Goal: Task Accomplishment & Management: Use online tool/utility

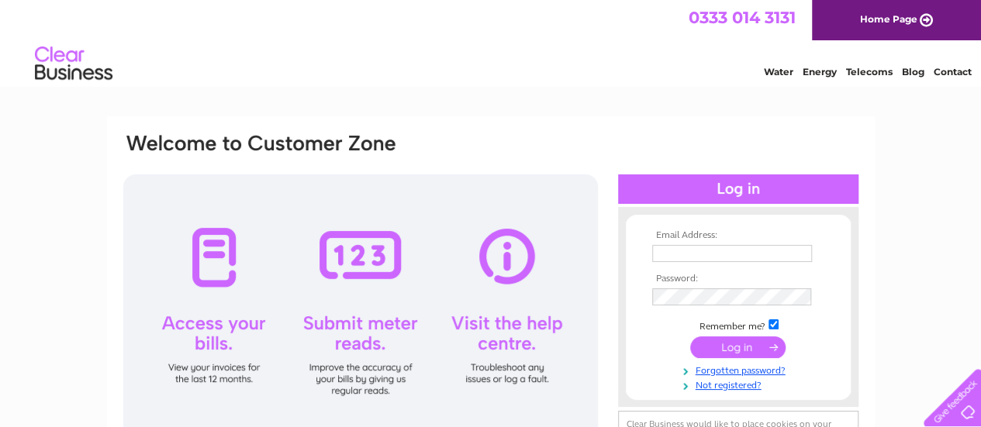
type input "symmetry.injuryclinic@btinternet.com"
click at [735, 352] on input "submit" at bounding box center [737, 347] width 95 height 22
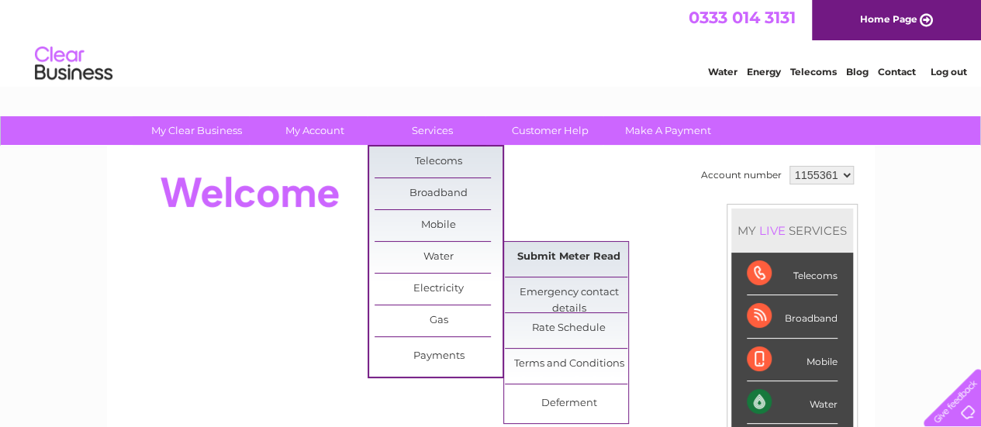
click at [557, 253] on link "Submit Meter Read" at bounding box center [569, 257] width 128 height 31
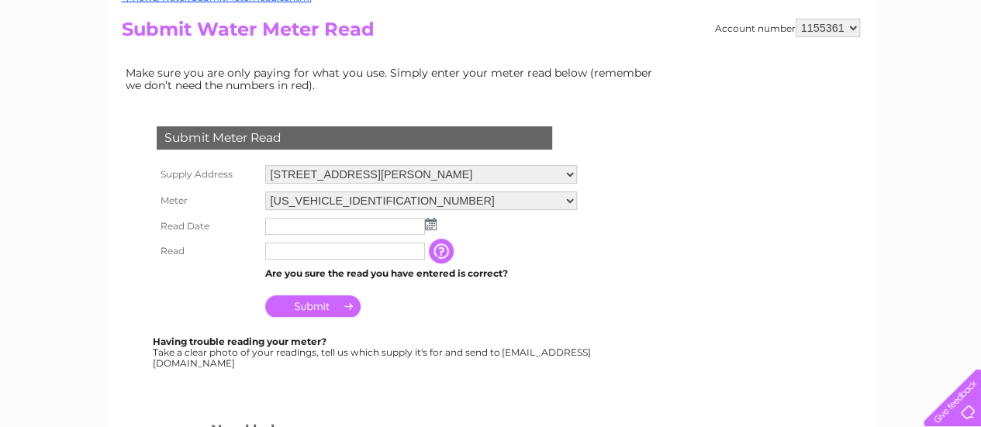
scroll to position [233, 0]
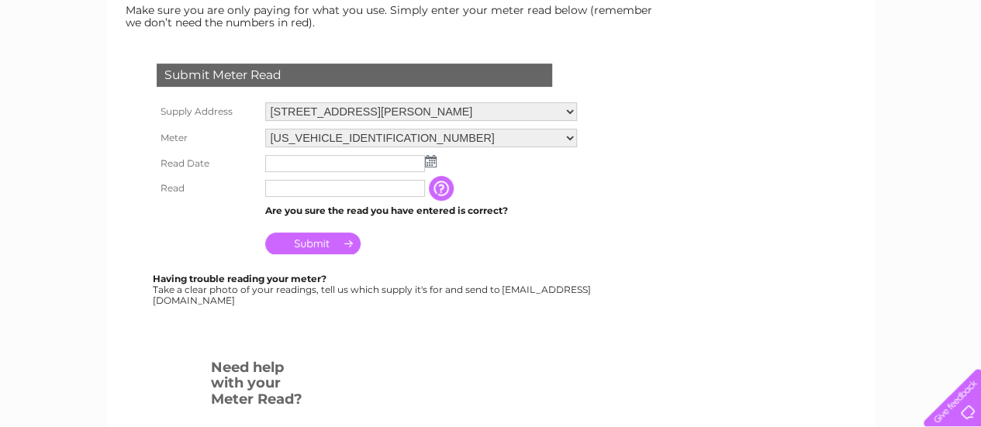
click at [431, 159] on img at bounding box center [431, 161] width 12 height 12
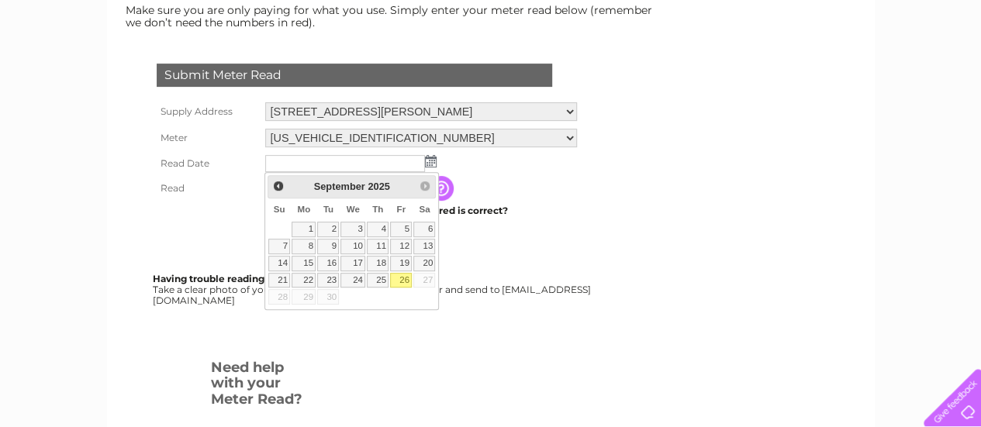
click at [403, 277] on link "26" at bounding box center [401, 281] width 22 height 16
type input "2025/09/26"
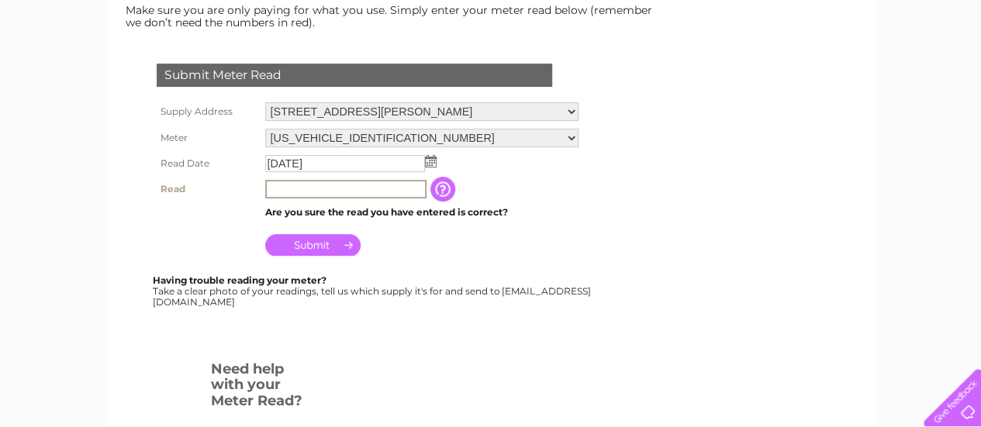
click at [305, 188] on input "text" at bounding box center [345, 189] width 161 height 19
click at [329, 190] on input "text" at bounding box center [345, 189] width 161 height 19
type input "00018"
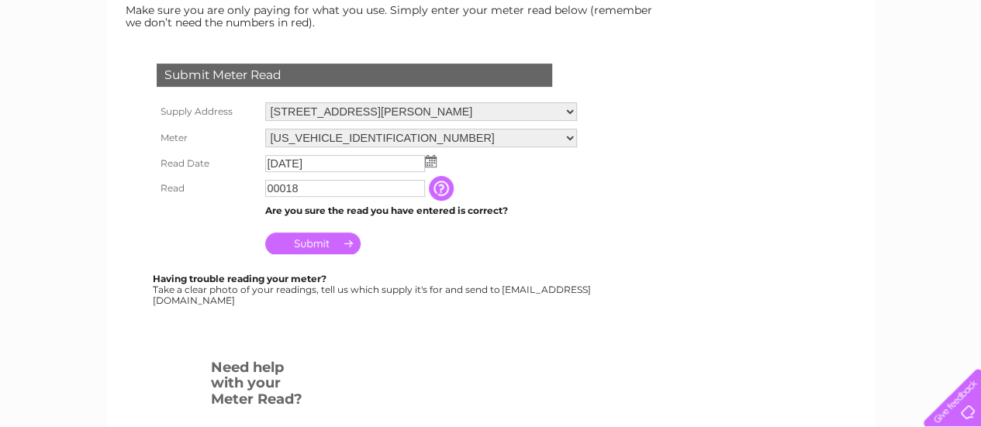
click at [318, 240] on input "Submit" at bounding box center [312, 244] width 95 height 22
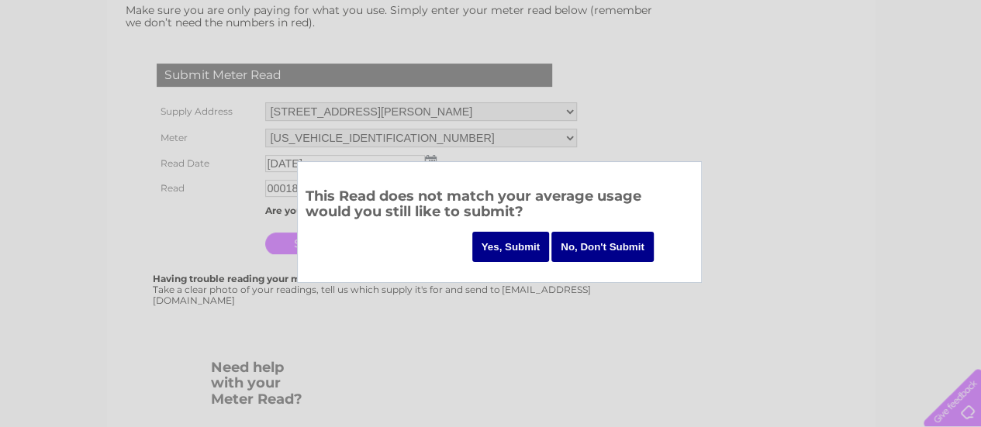
click at [507, 250] on input "Yes, Submit" at bounding box center [511, 247] width 78 height 30
